Goal: Use online tool/utility: Use online tool/utility

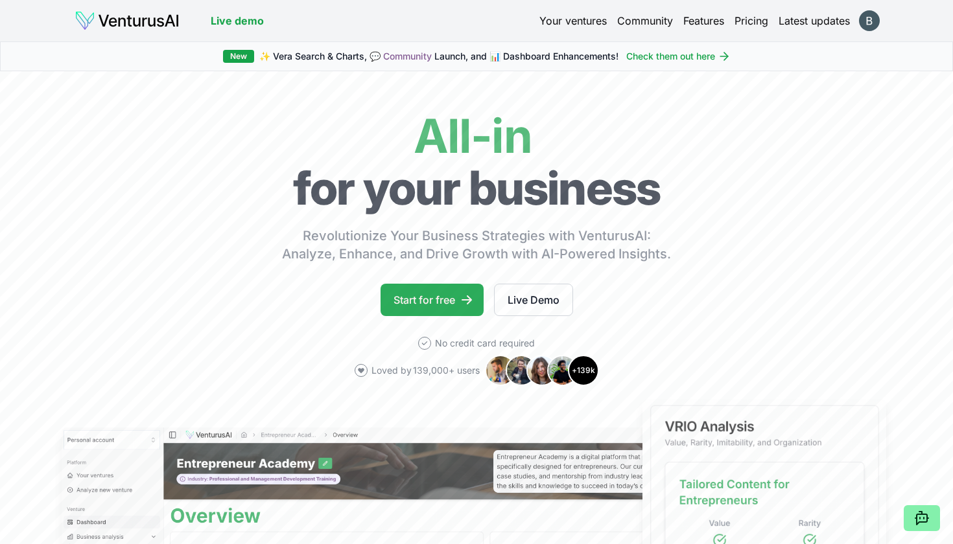
click at [422, 303] on link "Start for free" at bounding box center [431, 300] width 103 height 32
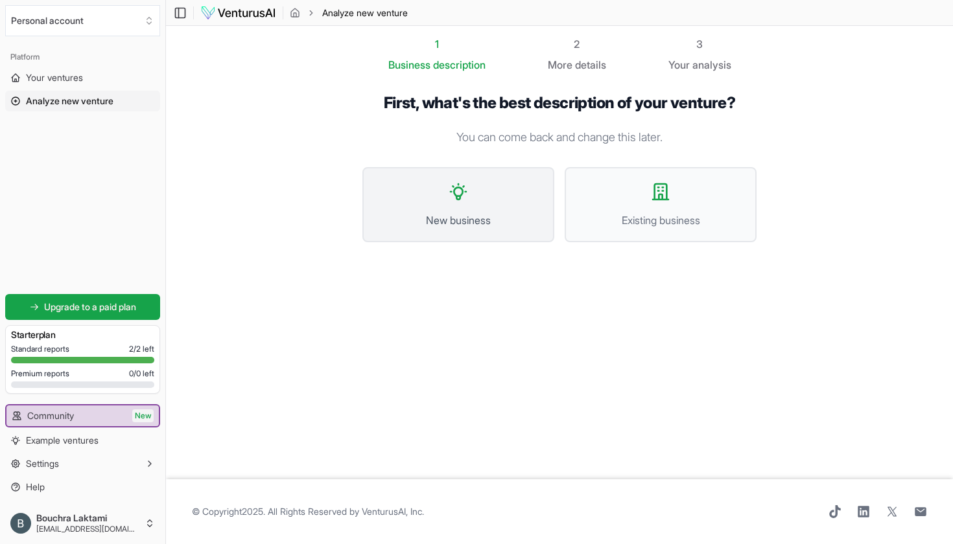
click at [467, 204] on button "New business" at bounding box center [458, 204] width 192 height 75
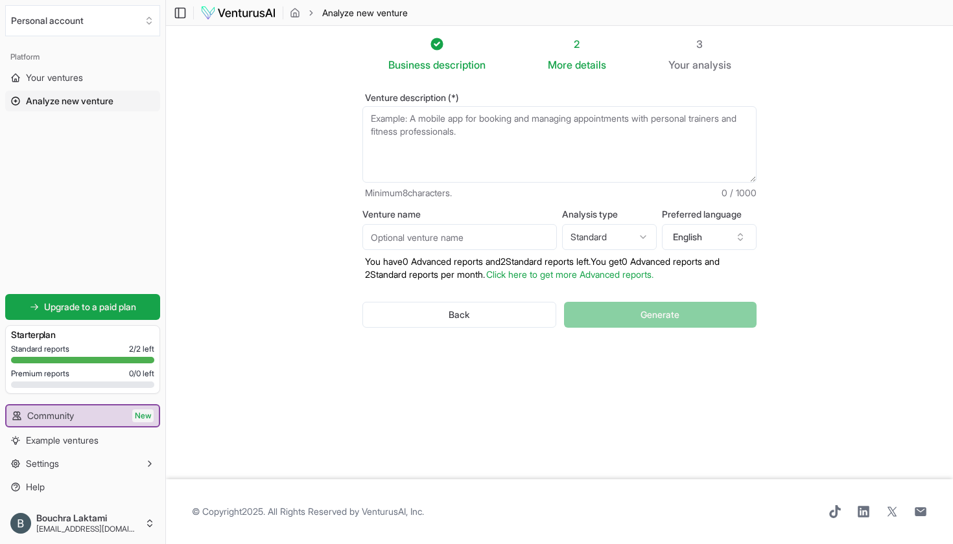
click at [464, 155] on textarea "Venture description (*)" at bounding box center [559, 144] width 394 height 76
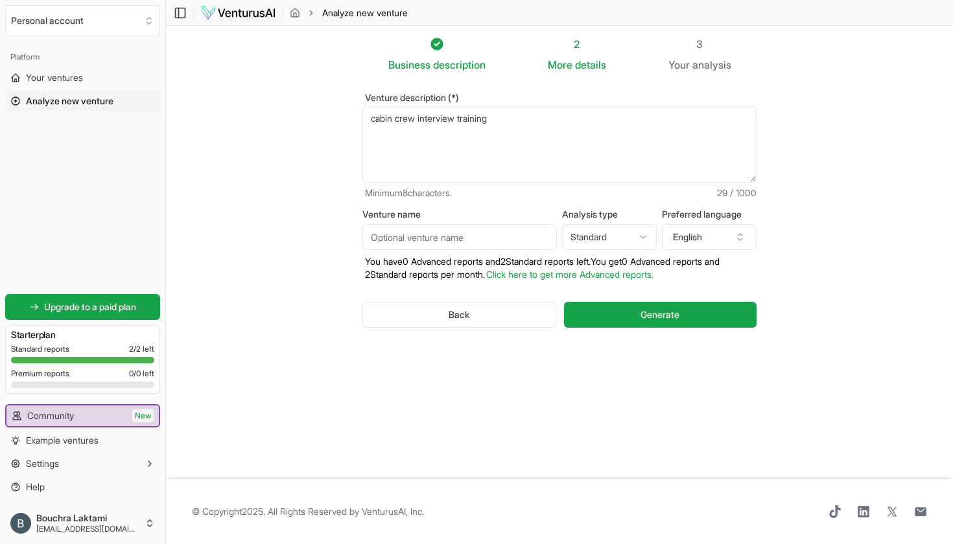
type textarea "cabin crew interview training"
click at [438, 239] on input "Venture name" at bounding box center [459, 237] width 194 height 26
click at [632, 237] on html "We value your privacy We use cookies to enhance your browsing experience, serve…" at bounding box center [476, 272] width 953 height 544
click at [645, 315] on span "Generate" at bounding box center [659, 314] width 39 height 13
